Goal: Transaction & Acquisition: Obtain resource

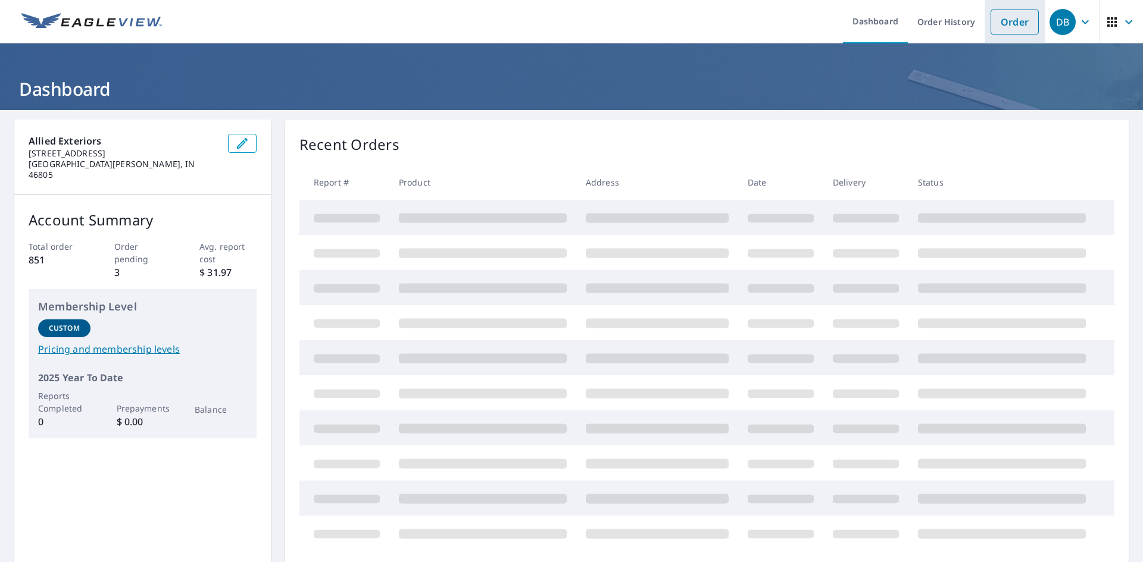
click at [996, 21] on link "Order" at bounding box center [1014, 22] width 48 height 25
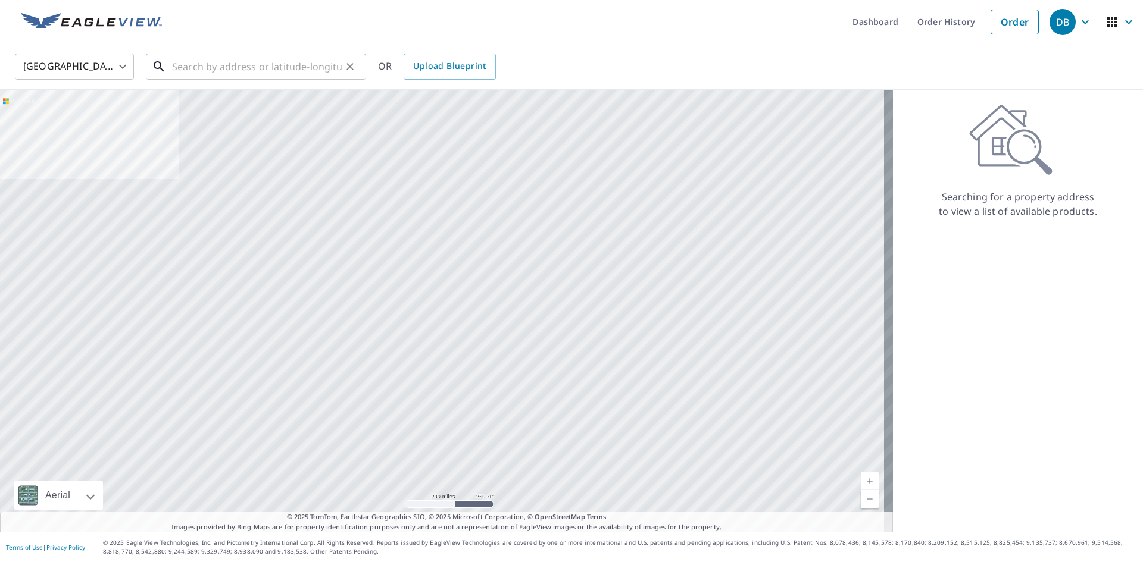
click at [204, 72] on input "text" at bounding box center [257, 66] width 170 height 33
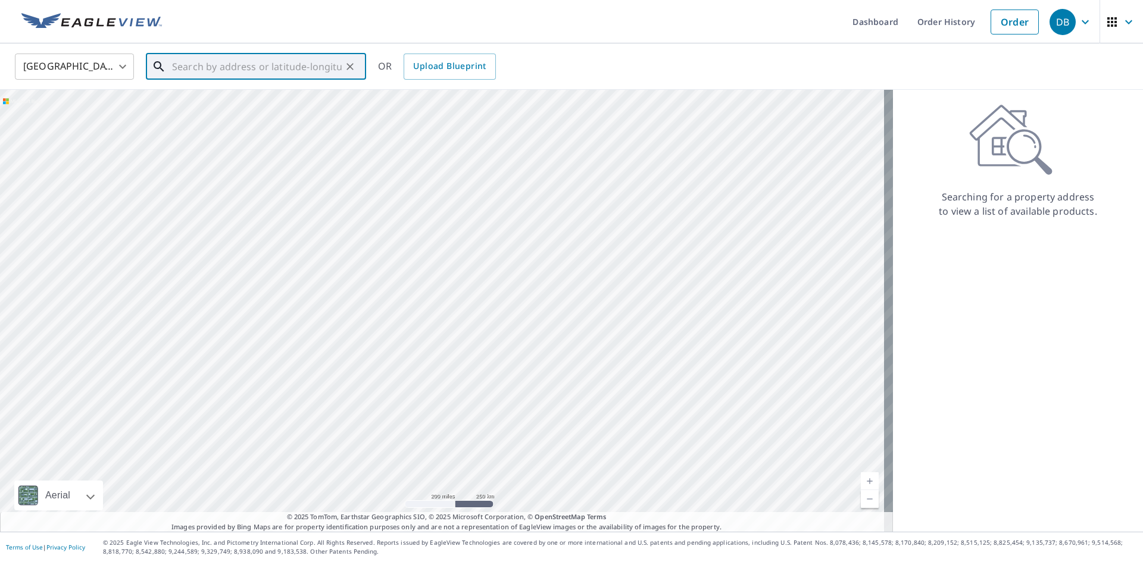
paste input "[STREET_ADDRESS]"
click at [268, 101] on span "[STREET_ADDRESS]" at bounding box center [263, 101] width 187 height 14
type input "[STREET_ADDRESS]"
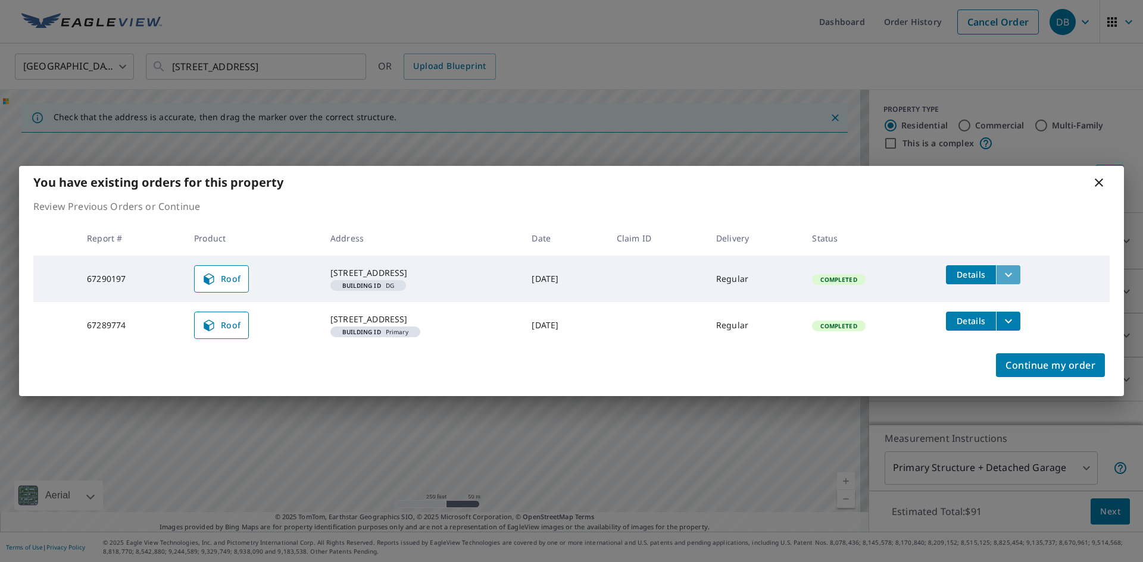
click at [1009, 268] on icon "filesDropdownBtn-67290197" at bounding box center [1008, 275] width 14 height 14
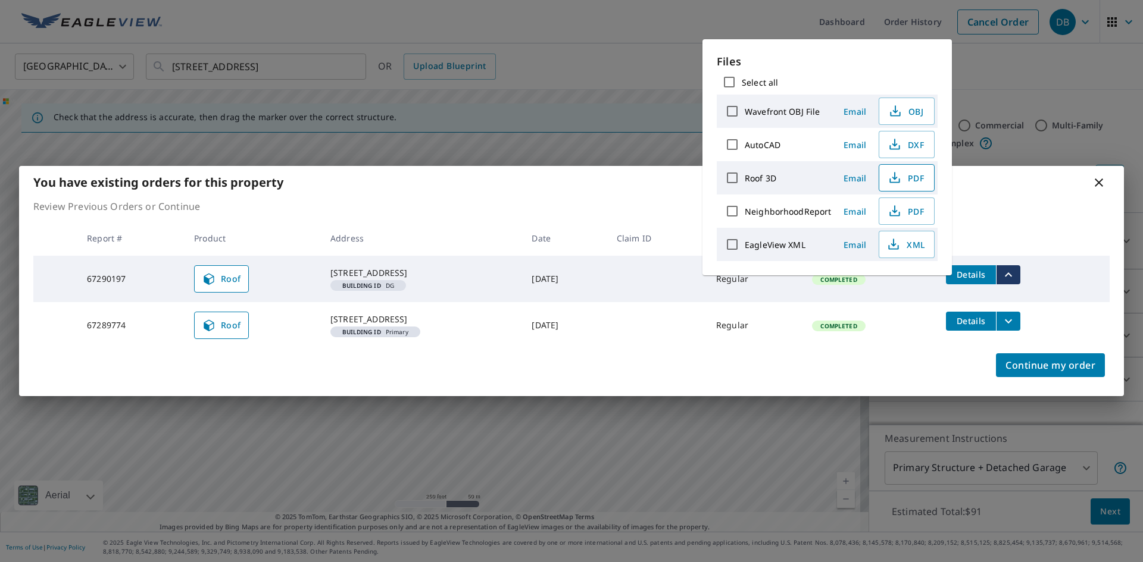
click at [920, 175] on span "PDF" at bounding box center [905, 178] width 38 height 14
click at [1015, 323] on icon "filesDropdownBtn-67289774" at bounding box center [1008, 321] width 14 height 14
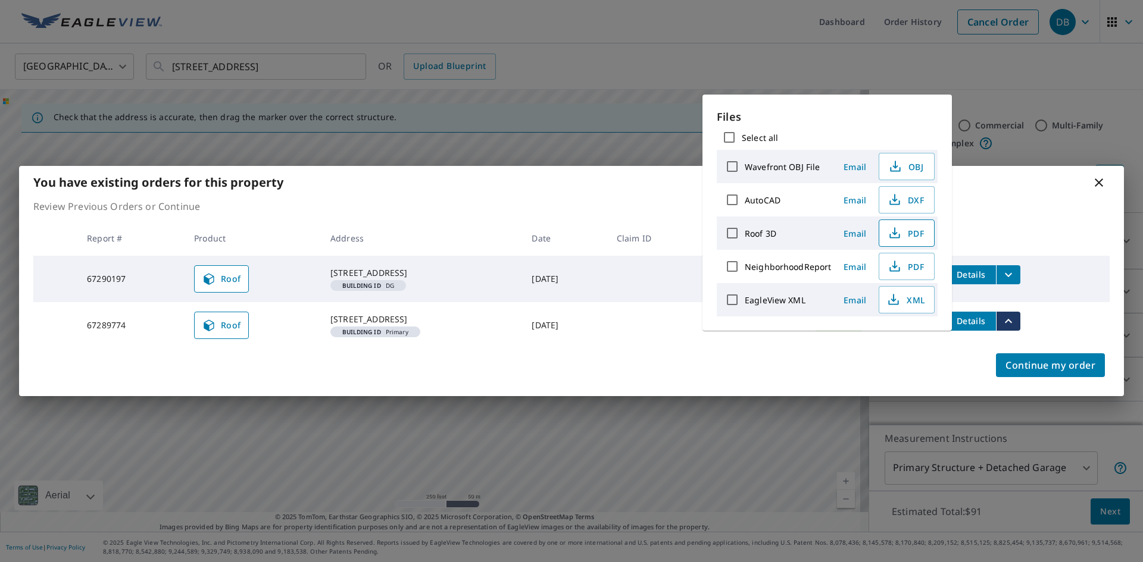
click at [917, 239] on span "PDF" at bounding box center [905, 233] width 38 height 14
click at [1050, 70] on div "You have existing orders for this property Review Previous Orders or Continue R…" at bounding box center [571, 281] width 1143 height 562
